Goal: Information Seeking & Learning: Compare options

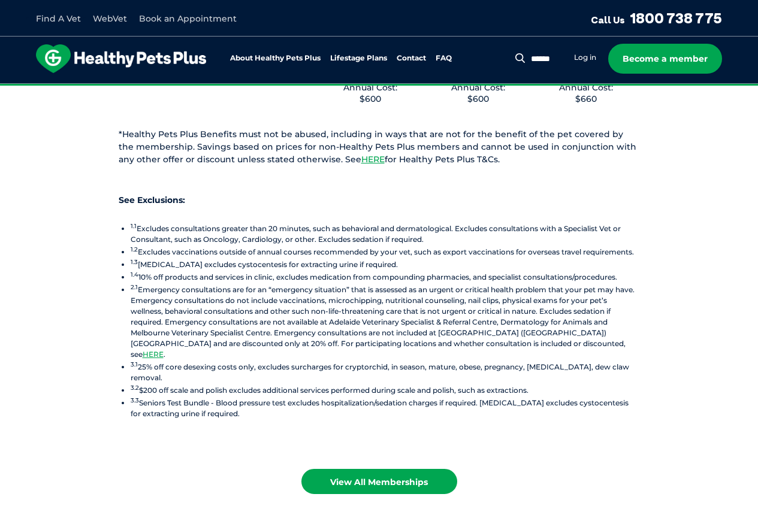
scroll to position [1511, 0]
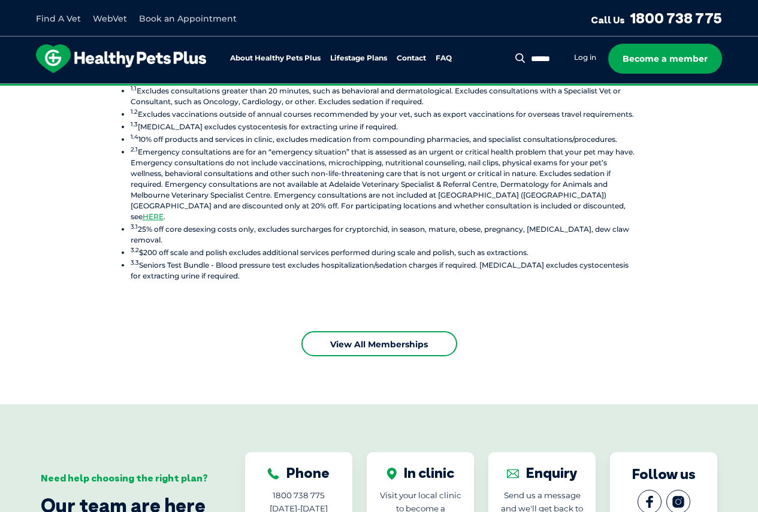
click at [404, 331] on link "View all Memberships" at bounding box center [379, 343] width 156 height 25
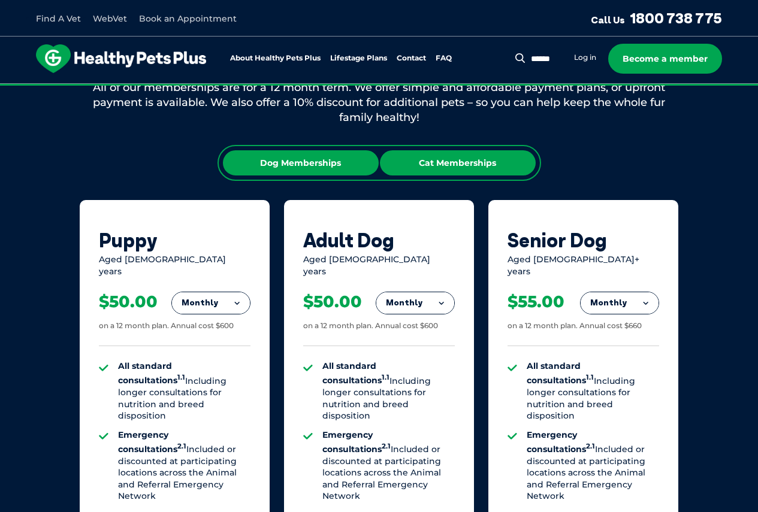
click at [447, 169] on div "Cat Memberships" at bounding box center [458, 162] width 156 height 25
click at [335, 166] on div "Dog Memberships" at bounding box center [301, 162] width 156 height 25
click at [429, 162] on div "Cat Memberships" at bounding box center [458, 162] width 156 height 25
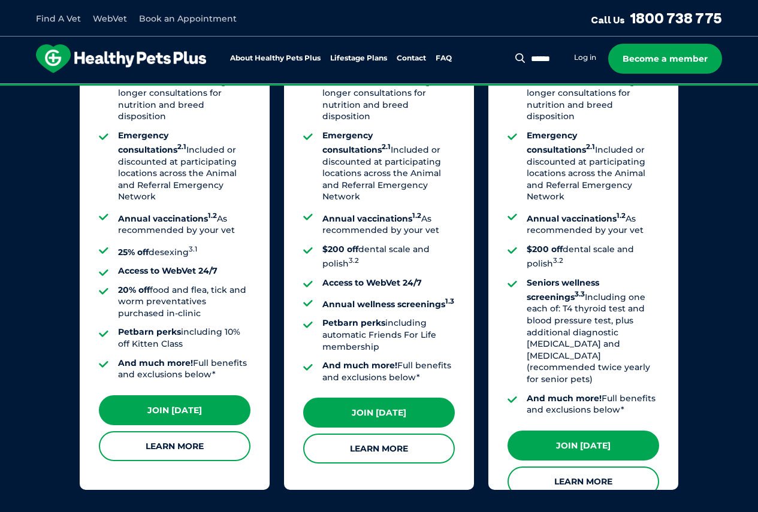
scroll to position [697, 0]
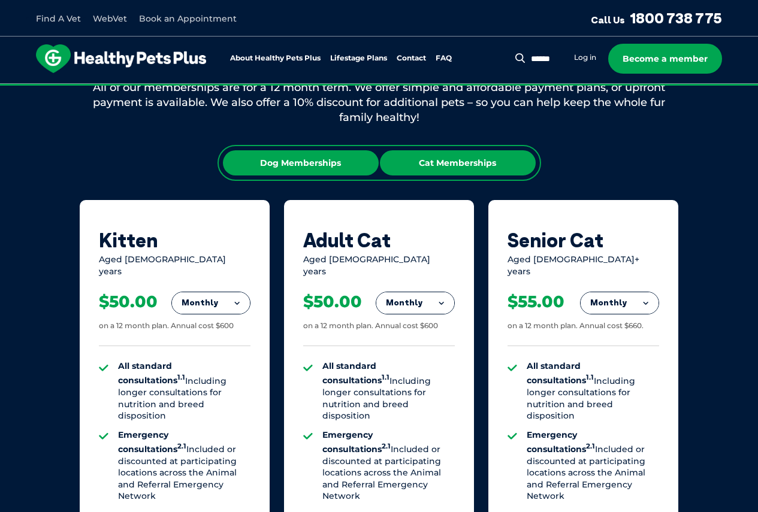
click at [321, 165] on div "Dog Memberships" at bounding box center [301, 162] width 156 height 25
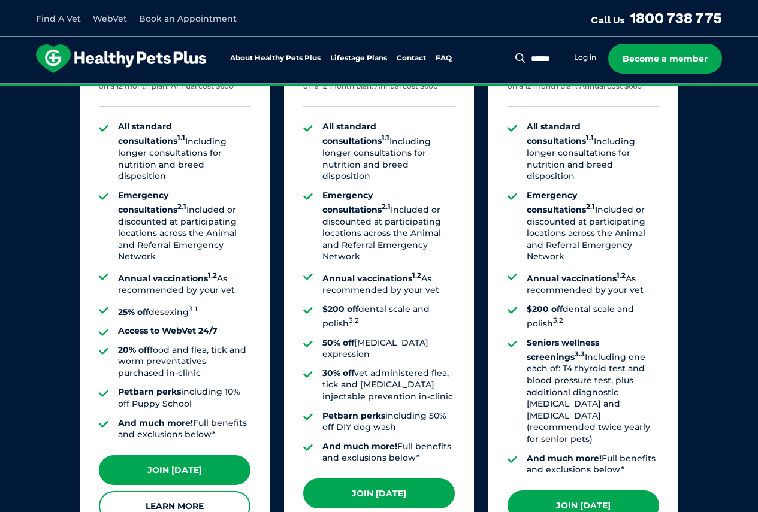
scroll to position [1176, 0]
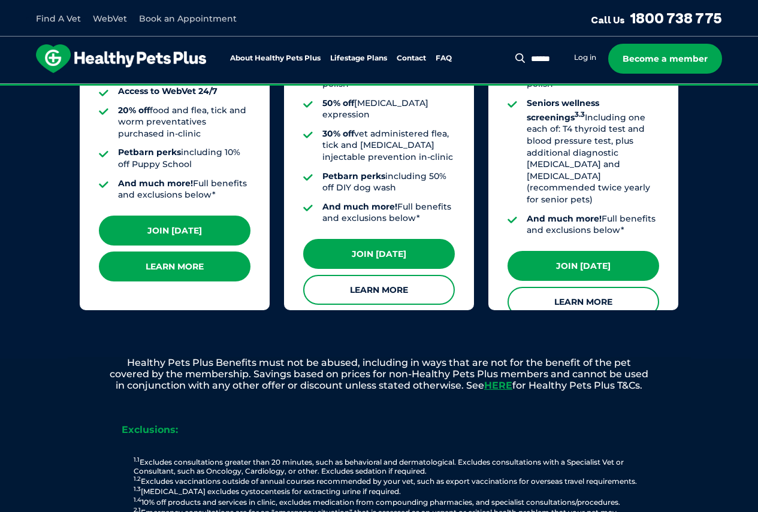
click at [212, 252] on link "Learn More" at bounding box center [175, 267] width 152 height 30
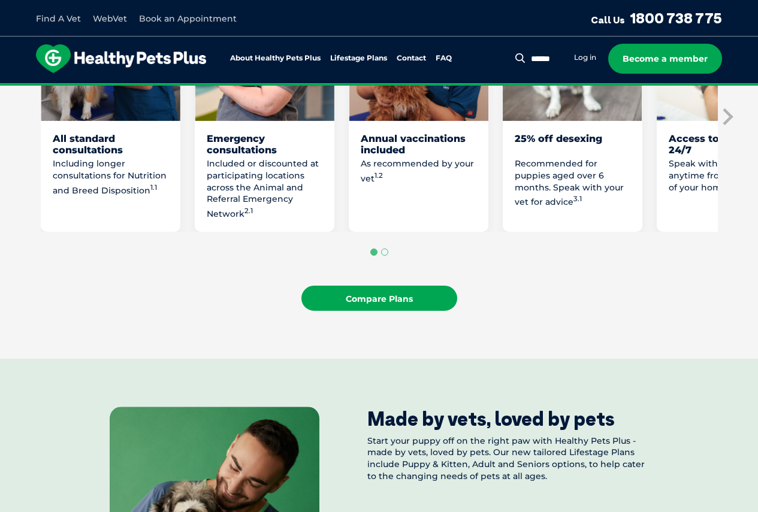
click at [353, 305] on link "Compare Plans" at bounding box center [379, 298] width 156 height 25
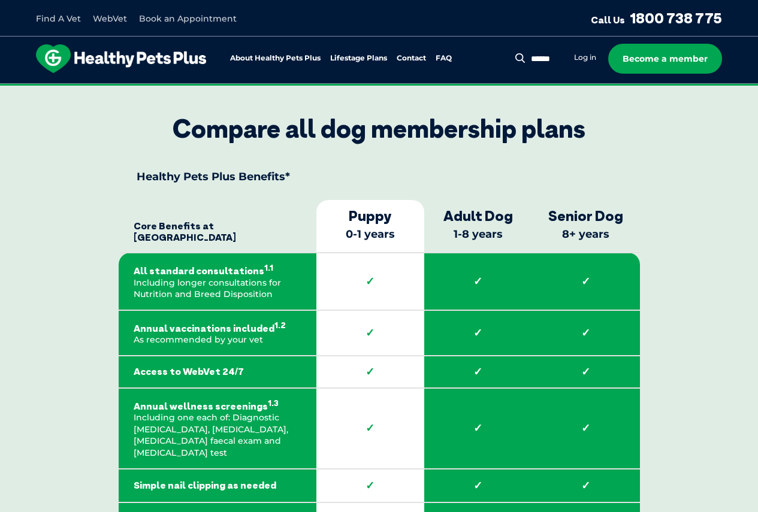
scroll to position [1727, 0]
